Goal: Information Seeking & Learning: Learn about a topic

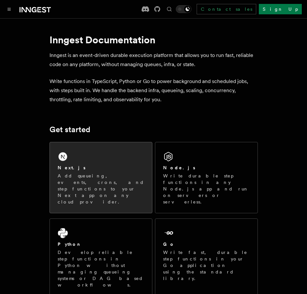
click at [105, 164] on div "Next.js" at bounding box center [101, 167] width 86 height 7
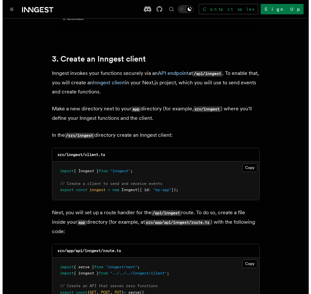
scroll to position [740, 0]
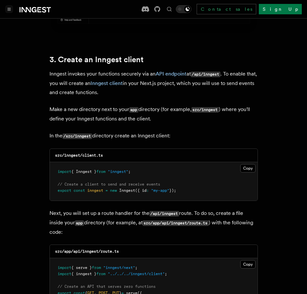
click at [8, 12] on button "Toggle navigation" at bounding box center [9, 9] width 8 height 8
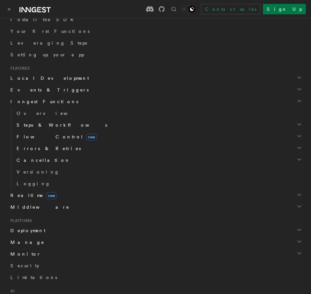
scroll to position [141, 0]
click at [26, 98] on span "Inngest Functions" at bounding box center [43, 101] width 71 height 7
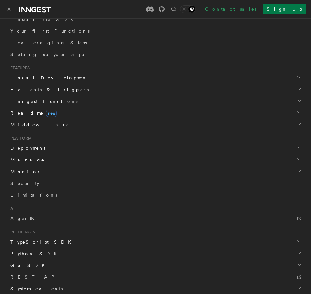
click at [26, 98] on span "Inngest Functions" at bounding box center [43, 101] width 71 height 7
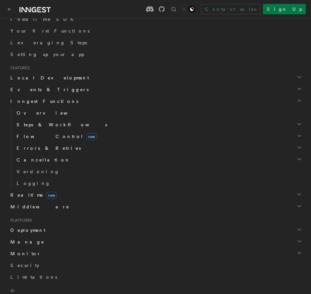
click at [25, 114] on span "Overview" at bounding box center [50, 112] width 67 height 5
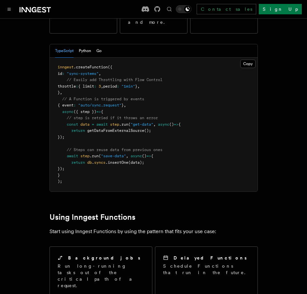
scroll to position [158, 0]
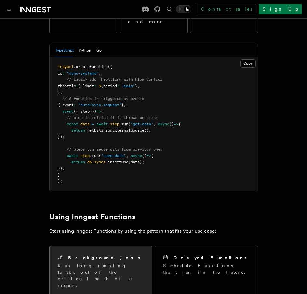
click at [105, 262] on p "Run long-running tasks out of the critical path of a request." at bounding box center [101, 275] width 86 height 26
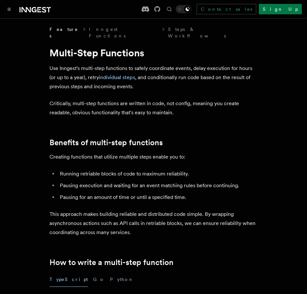
click at [16, 8] on div at bounding box center [28, 9] width 46 height 9
click at [24, 9] on icon at bounding box center [35, 10] width 31 height 8
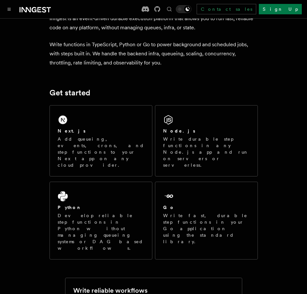
scroll to position [39, 0]
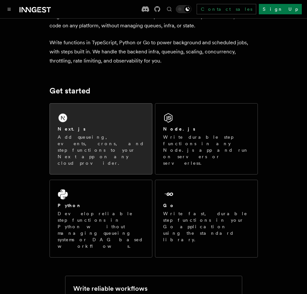
click at [95, 134] on p "Add queueing, events, crons, and step functions to your Next app on any cloud p…" at bounding box center [101, 150] width 86 height 33
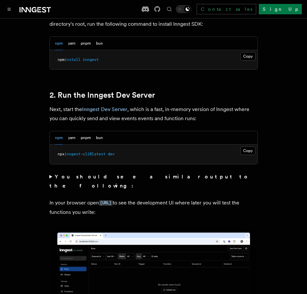
scroll to position [417, 0]
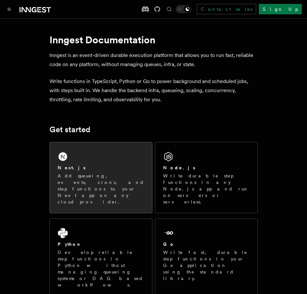
click at [104, 174] on p "Add queueing, events, crons, and step functions to your Next app on any cloud p…" at bounding box center [101, 188] width 86 height 33
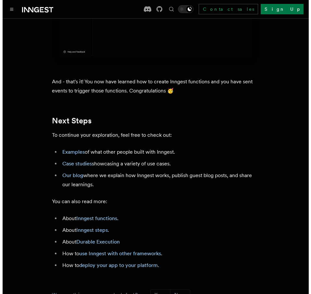
scroll to position [3767, 0]
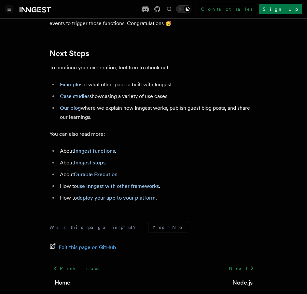
click at [7, 8] on icon "Toggle navigation" at bounding box center [8, 9] width 3 height 3
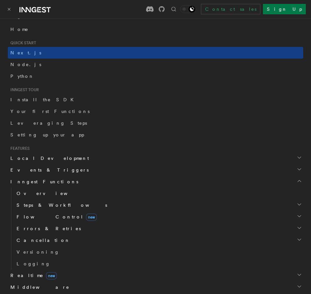
scroll to position [62, 0]
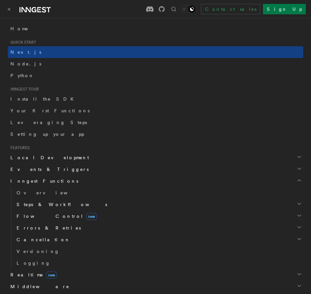
click at [21, 182] on span "Inngest Functions" at bounding box center [43, 180] width 71 height 7
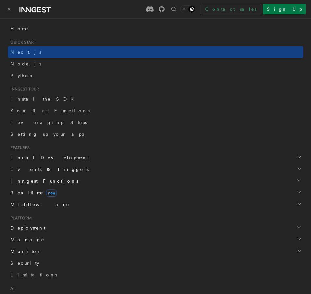
click at [21, 182] on span "Inngest Functions" at bounding box center [43, 180] width 71 height 7
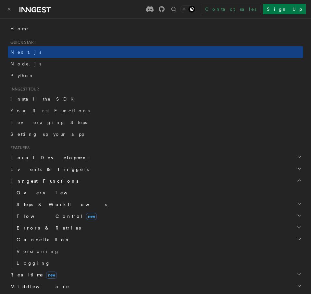
click at [21, 188] on link "Overview" at bounding box center [159, 193] width 290 height 12
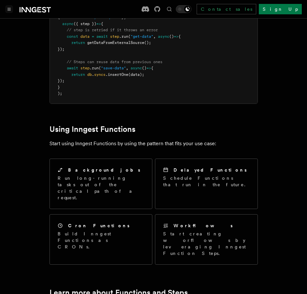
scroll to position [246, 0]
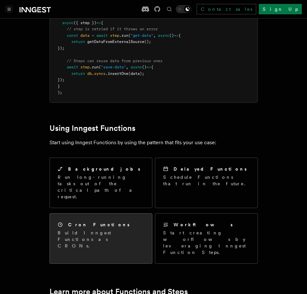
click at [129, 213] on div "Cron Functions Build Inngest Functions as CRONs." at bounding box center [101, 234] width 102 height 43
